Goal: Task Accomplishment & Management: Manage account settings

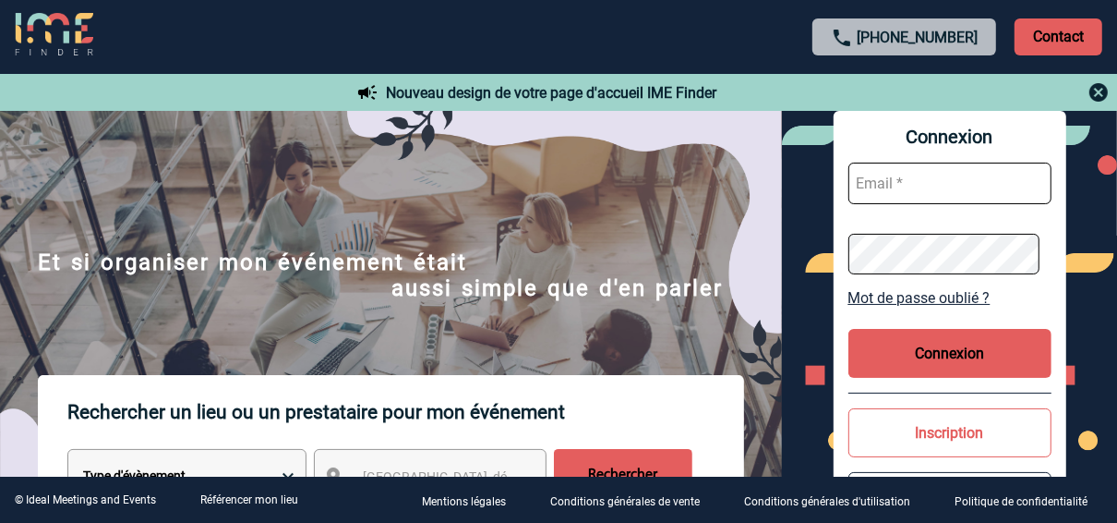
type input "sandie.lhostis@rte-france.com"
click at [931, 349] on button "Connexion" at bounding box center [950, 353] width 203 height 49
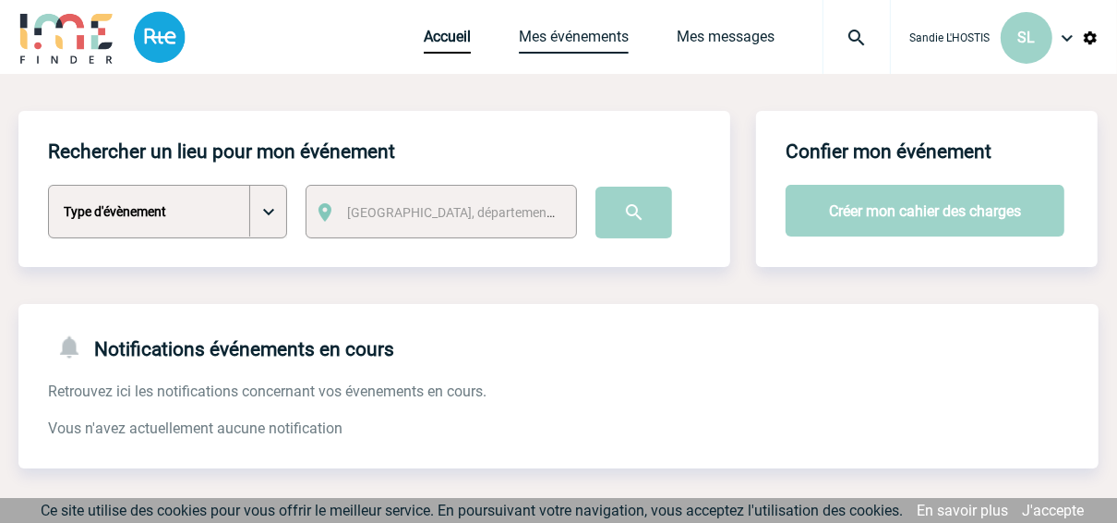
click at [568, 39] on link "Mes événements" at bounding box center [574, 41] width 110 height 26
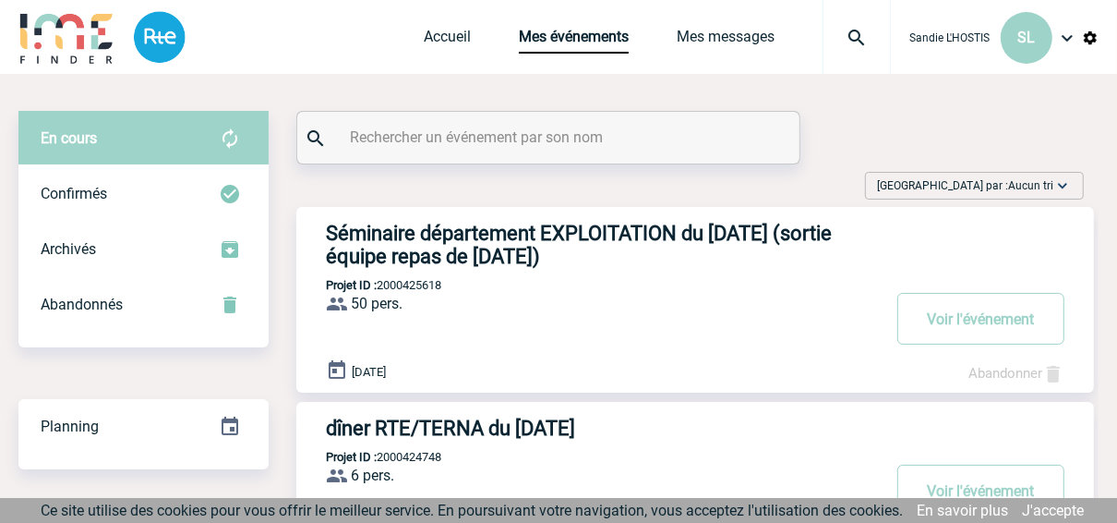
click at [563, 230] on h3 "Séminaire département EXPLOITATION du 09/12/25 (sortie équipe repas de Noël)" at bounding box center [603, 245] width 554 height 46
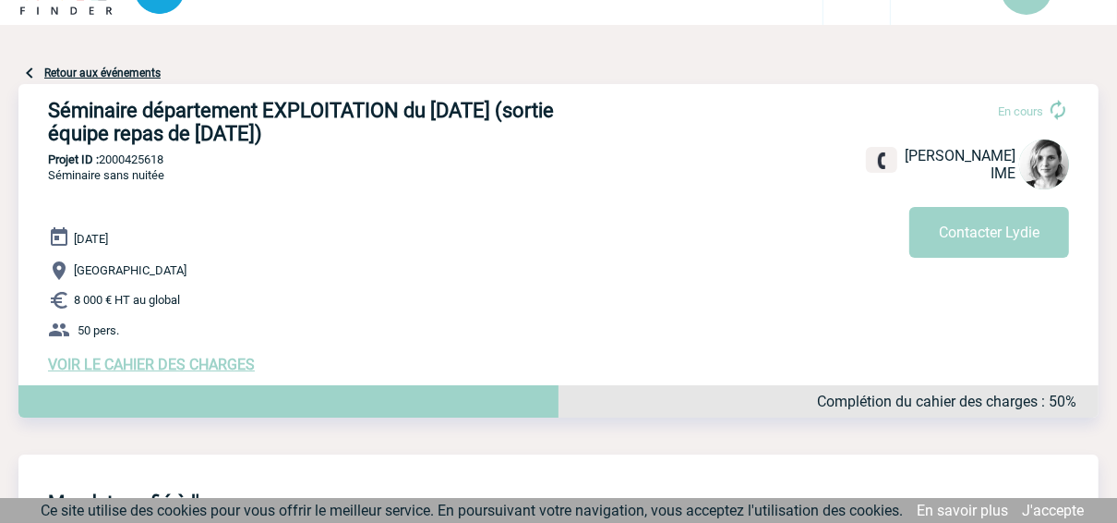
scroll to position [74, 0]
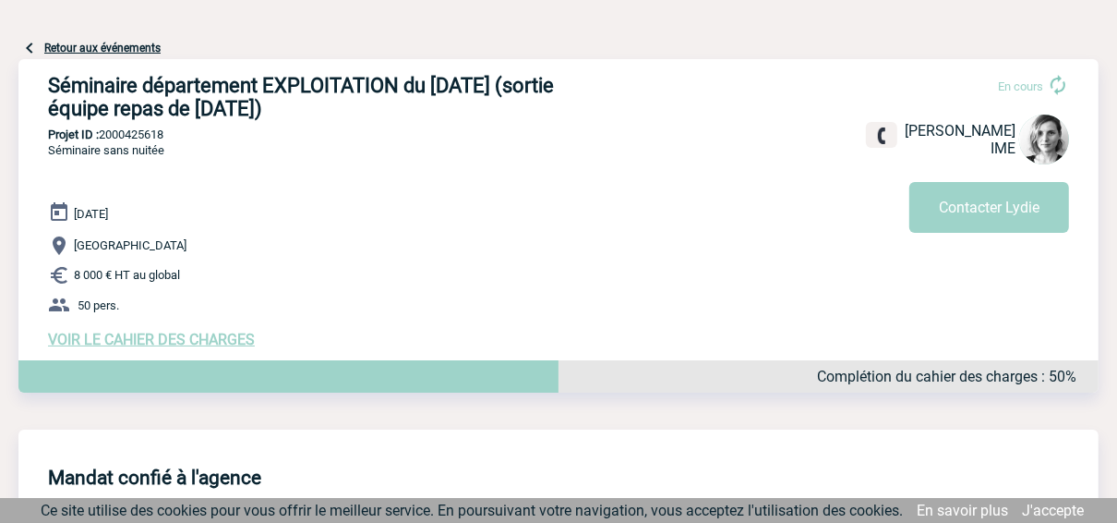
click at [228, 346] on span "VOIR LE CAHIER DES CHARGES" at bounding box center [151, 340] width 207 height 18
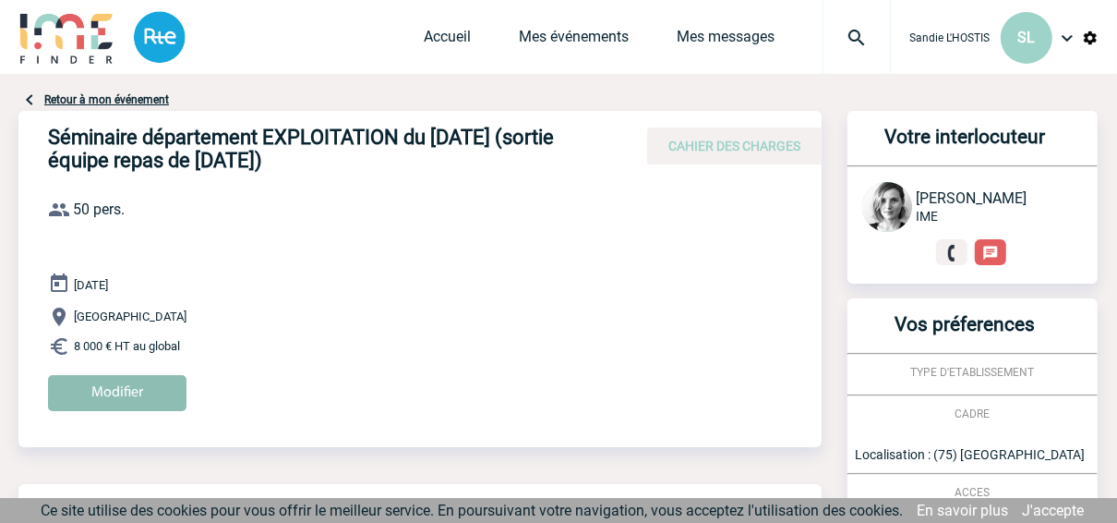
click at [151, 400] on input "Modifier" at bounding box center [117, 393] width 139 height 36
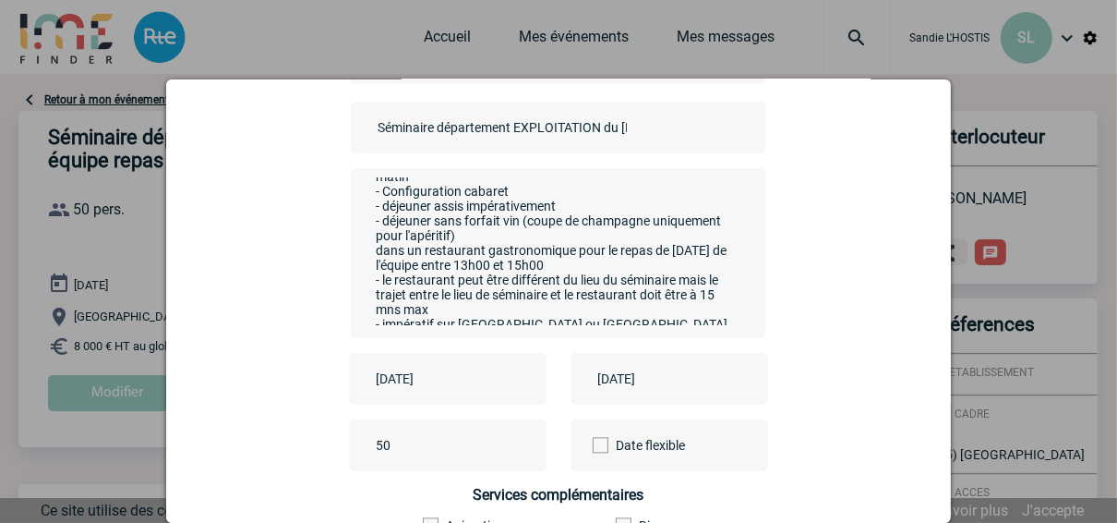
scroll to position [148, 0]
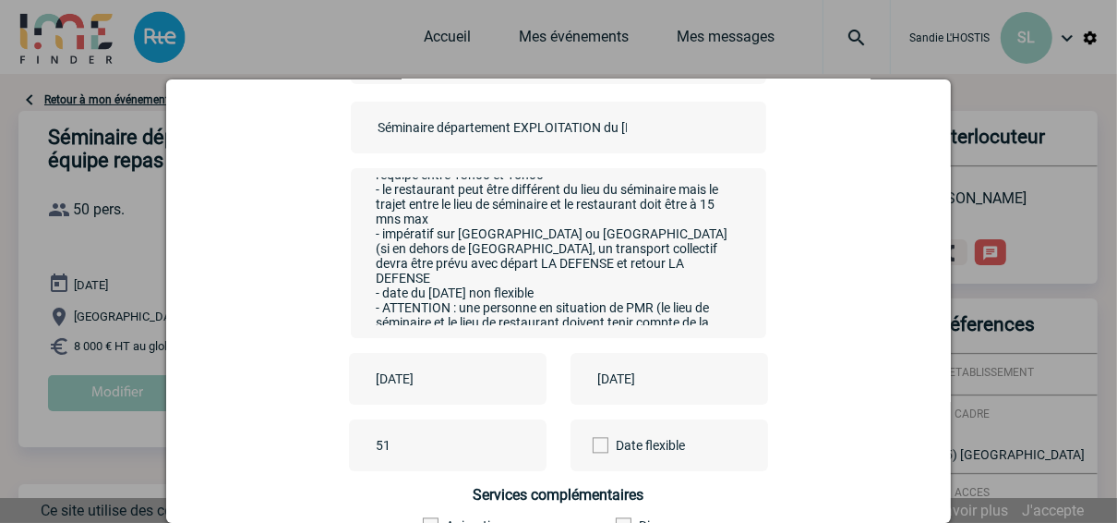
click at [512, 444] on input "51" at bounding box center [458, 445] width 174 height 24
click at [512, 444] on input "52" at bounding box center [458, 445] width 174 height 24
click at [512, 444] on input "53" at bounding box center [458, 445] width 174 height 24
click at [512, 444] on input "54" at bounding box center [458, 445] width 174 height 24
click at [512, 444] on input "55" at bounding box center [458, 445] width 174 height 24
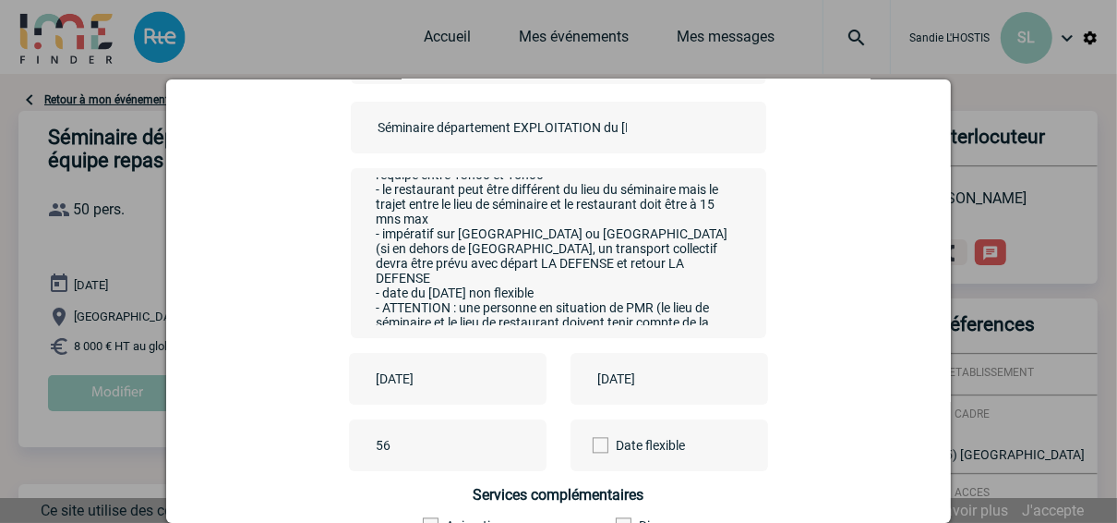
click at [512, 444] on input "56" at bounding box center [458, 445] width 174 height 24
click at [512, 444] on input "57" at bounding box center [458, 445] width 174 height 24
click at [512, 444] on input "58" at bounding box center [458, 445] width 174 height 24
click at [512, 444] on input "59" at bounding box center [458, 445] width 174 height 24
type input "60"
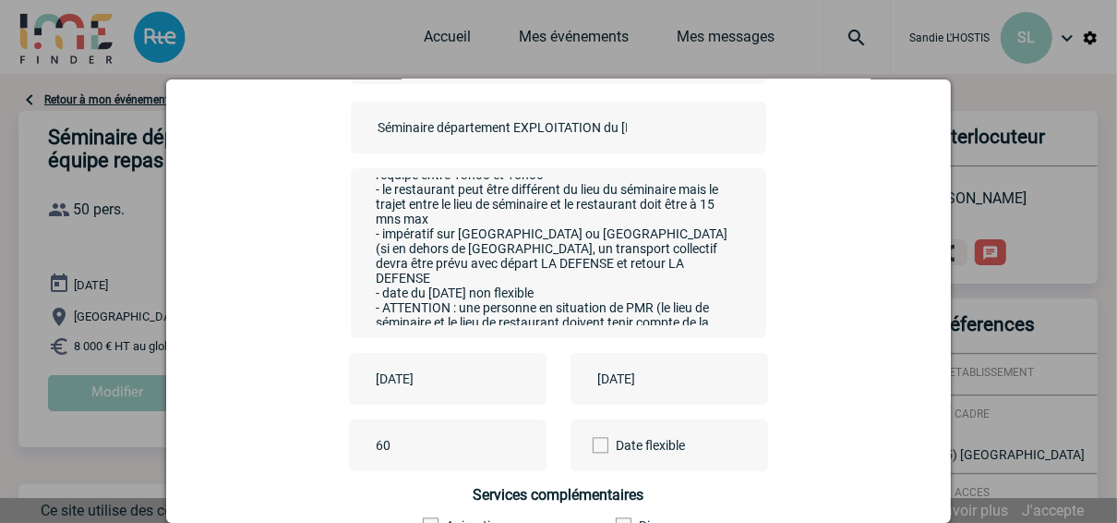
click at [512, 444] on input "60" at bounding box center [458, 445] width 174 height 24
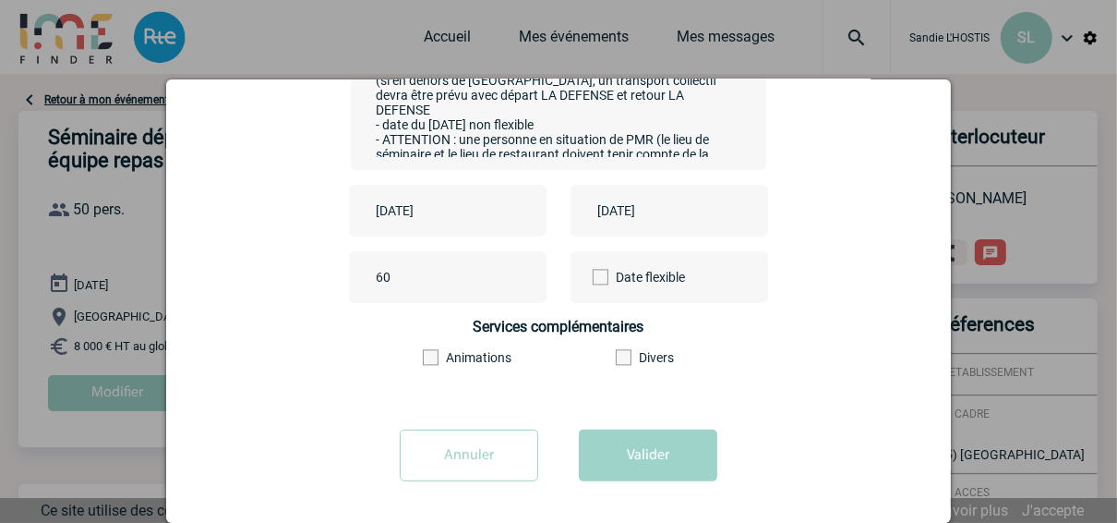
scroll to position [169, 0]
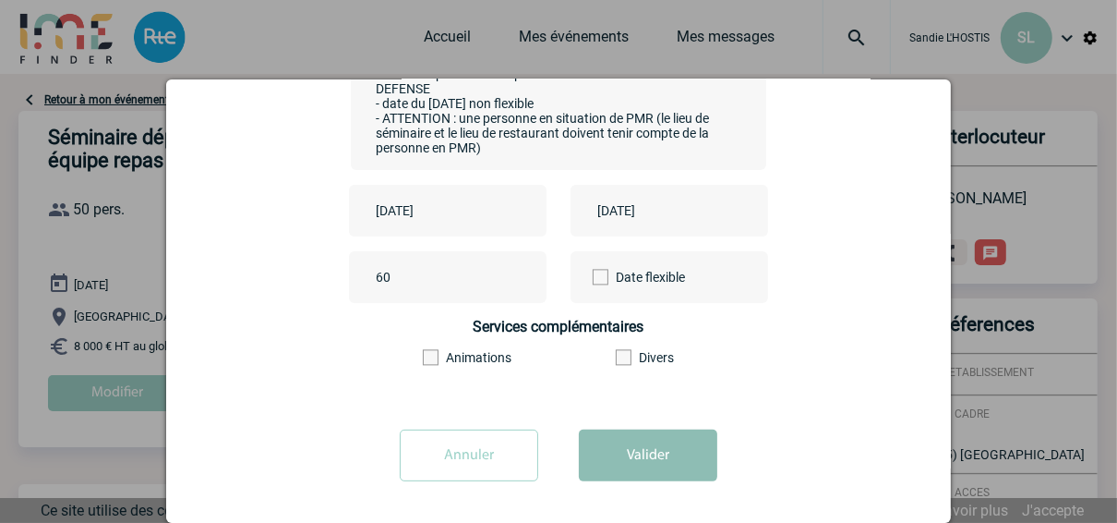
click at [668, 462] on button "Valider" at bounding box center [648, 455] width 139 height 52
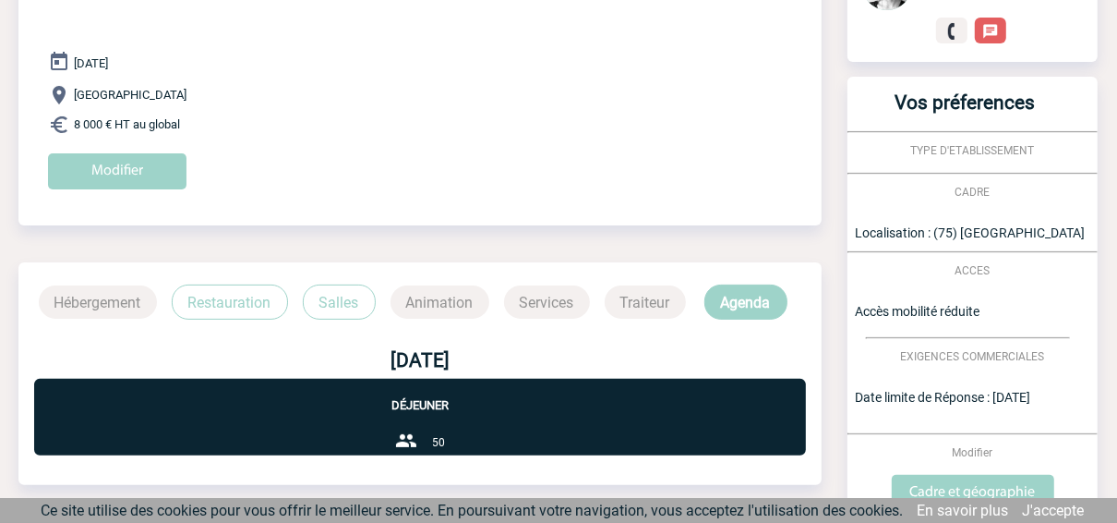
scroll to position [369, 0]
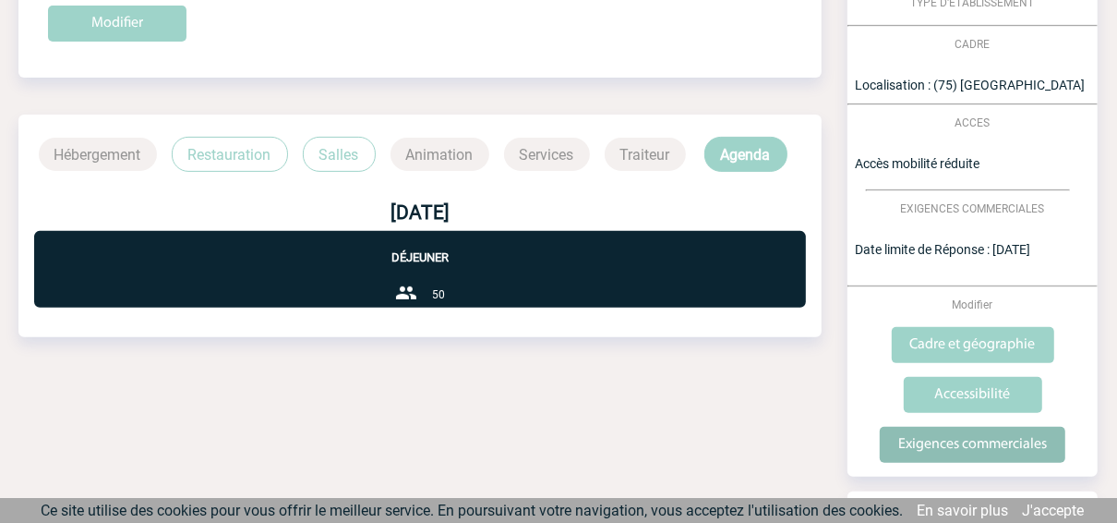
click at [967, 441] on input "Exigences commerciales" at bounding box center [973, 445] width 186 height 36
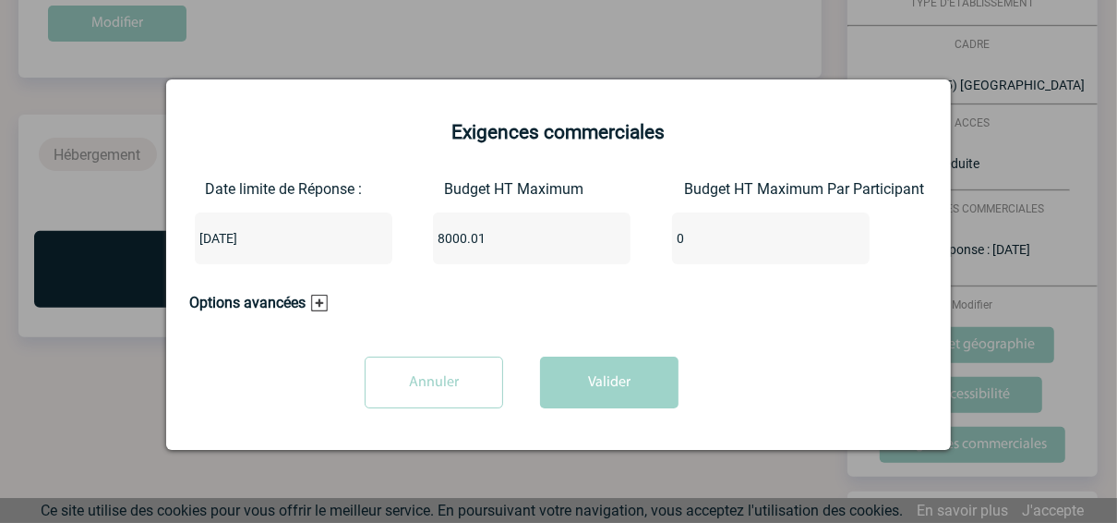
click at [579, 235] on input "8000.01" at bounding box center [520, 238] width 174 height 24
click at [577, 235] on input "8000.02" at bounding box center [520, 238] width 174 height 24
click at [577, 235] on input "8000.03" at bounding box center [520, 238] width 174 height 24
drag, startPoint x: 518, startPoint y: 248, endPoint x: 404, endPoint y: 233, distance: 115.6
click at [404, 233] on div "Date limite de Réponse : [DATE] Budget HT Maximum 8000.03 Budget HT Maximum Par…" at bounding box center [558, 229] width 739 height 99
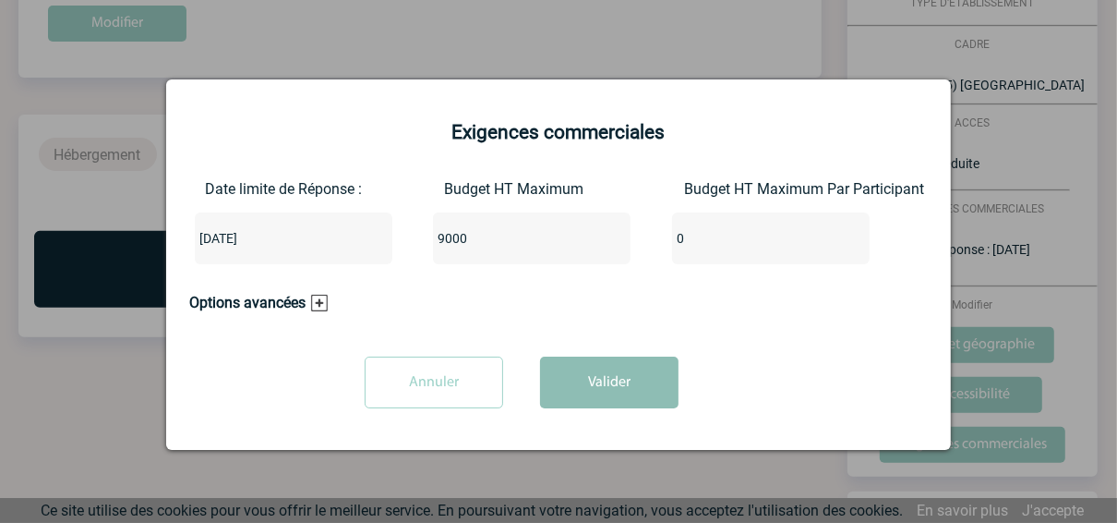
type input "9000"
click at [617, 382] on button "Valider" at bounding box center [609, 382] width 139 height 52
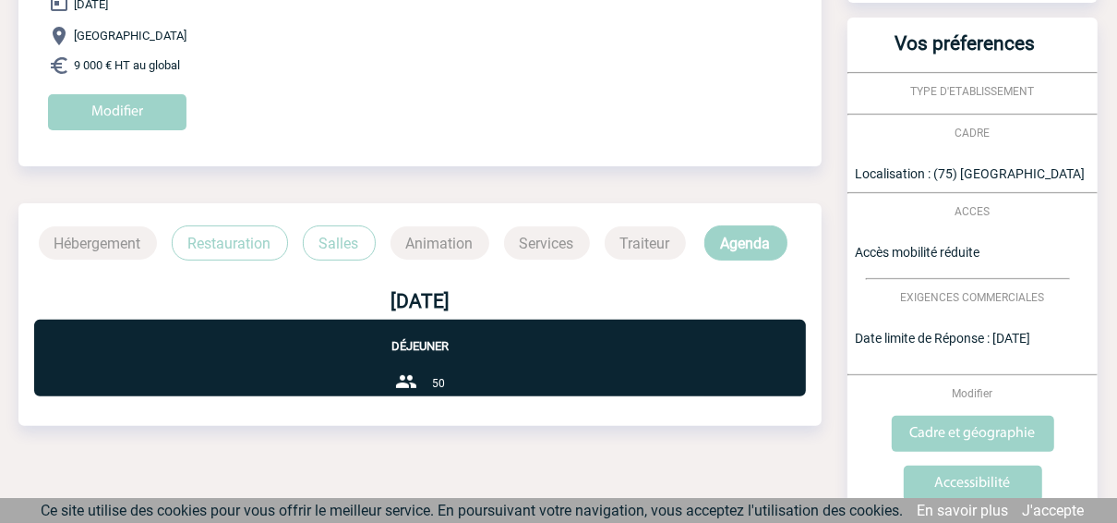
scroll to position [74, 0]
